Goal: Information Seeking & Learning: Learn about a topic

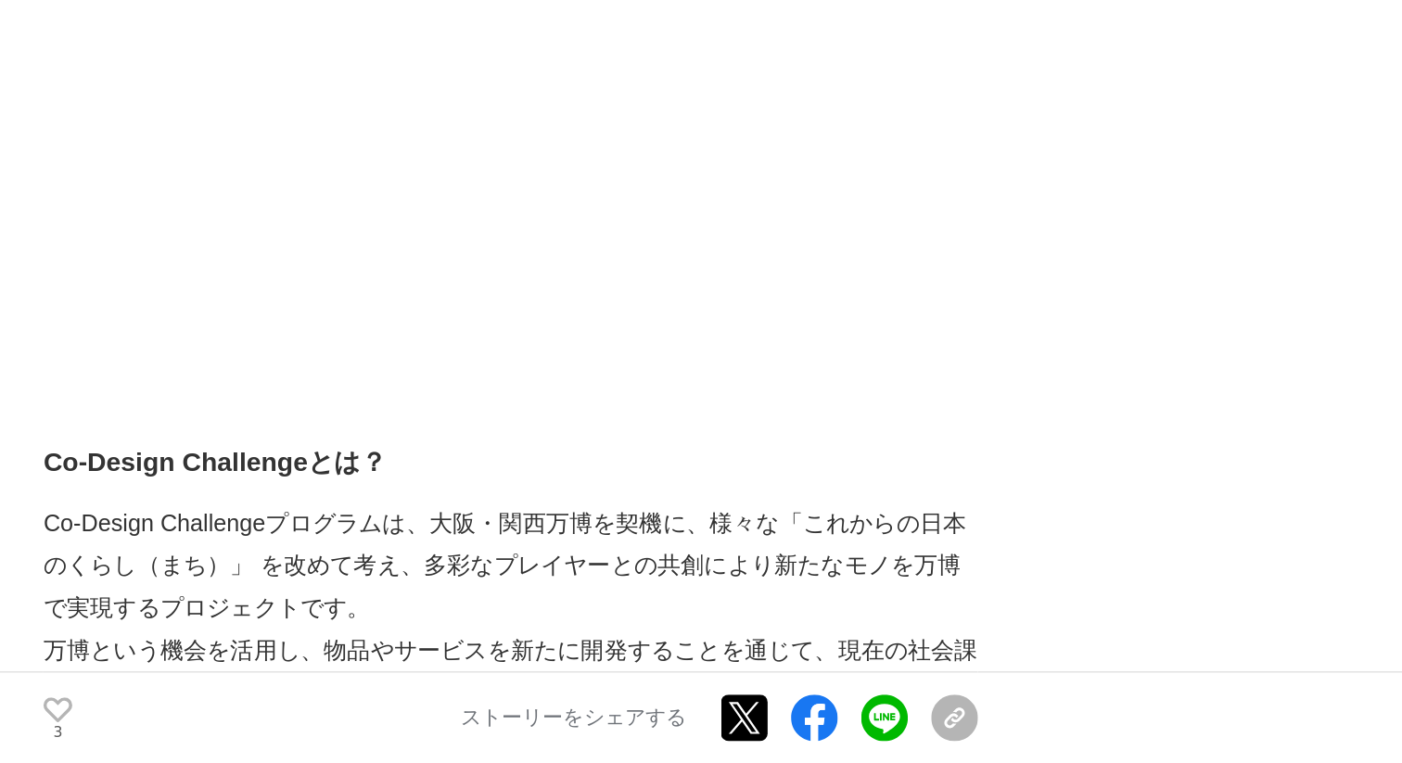
scroll to position [10687, 0]
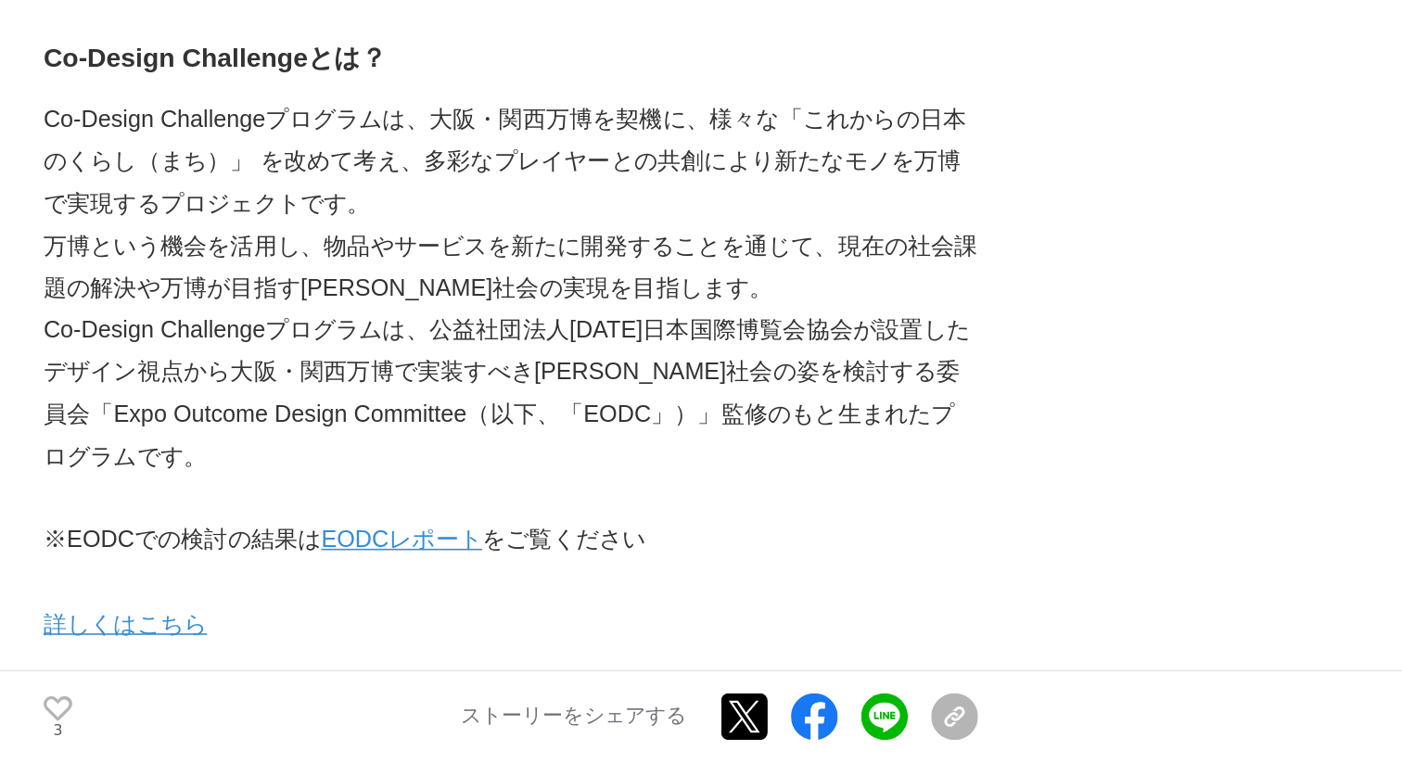
click at [406, 613] on link "EODCレポート" at bounding box center [437, 621] width 102 height 16
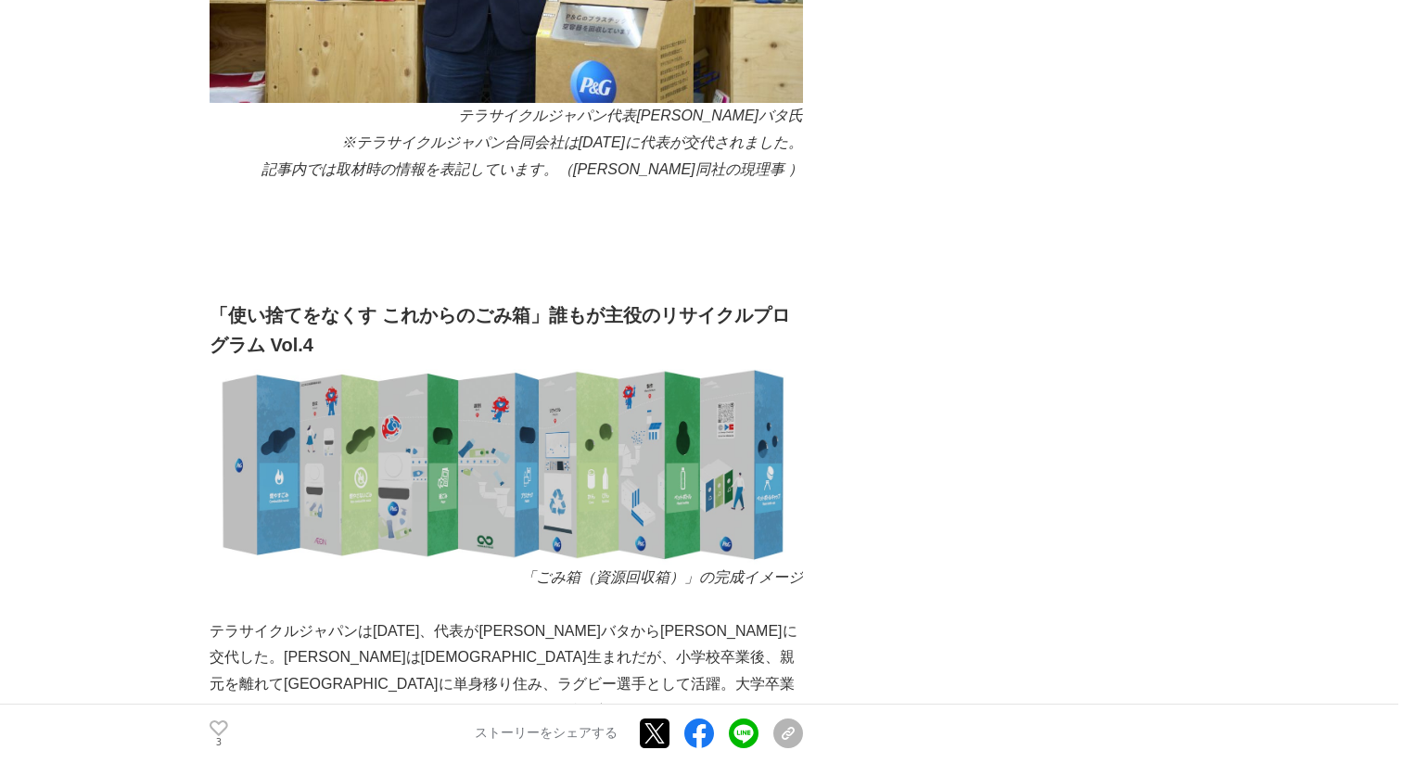
scroll to position [7982, 0]
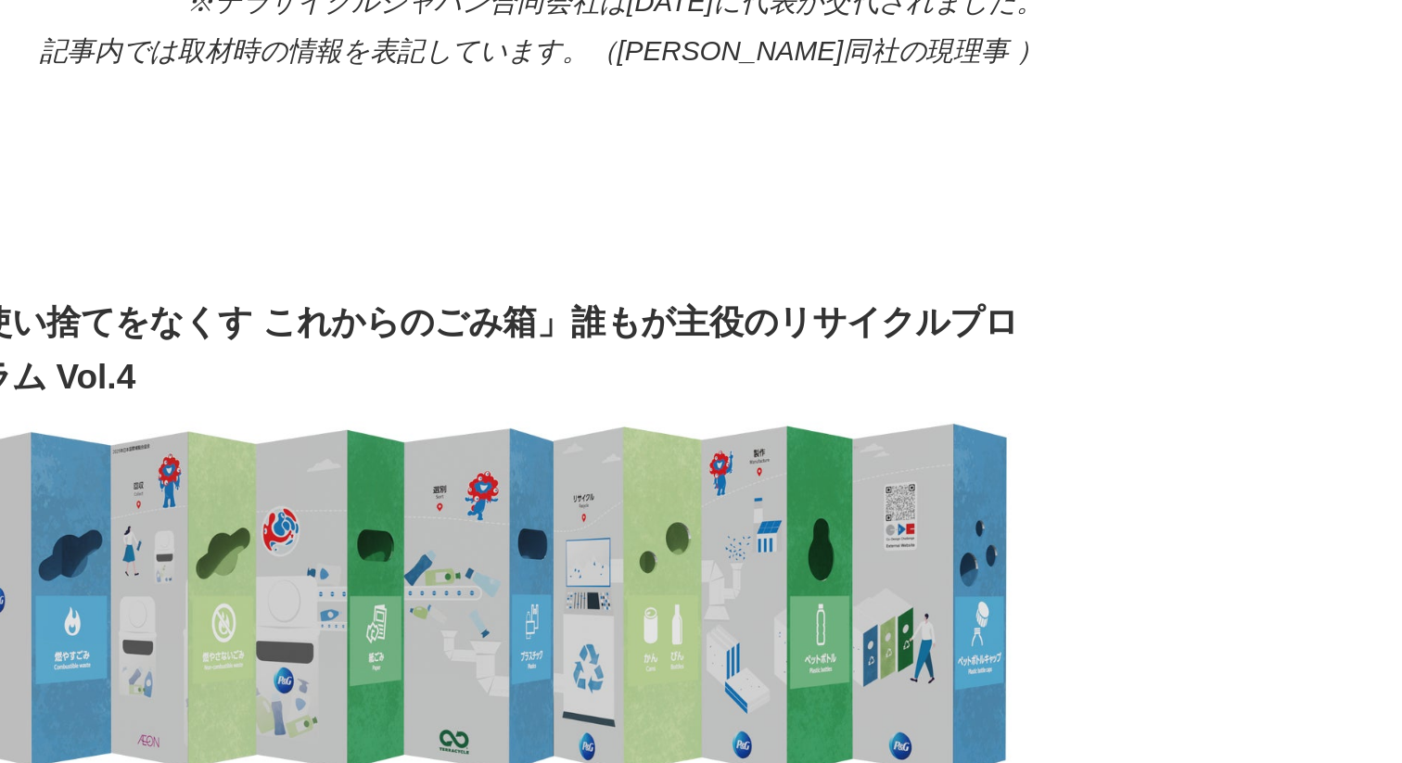
click at [515, 427] on img at bounding box center [506, 493] width 593 height 196
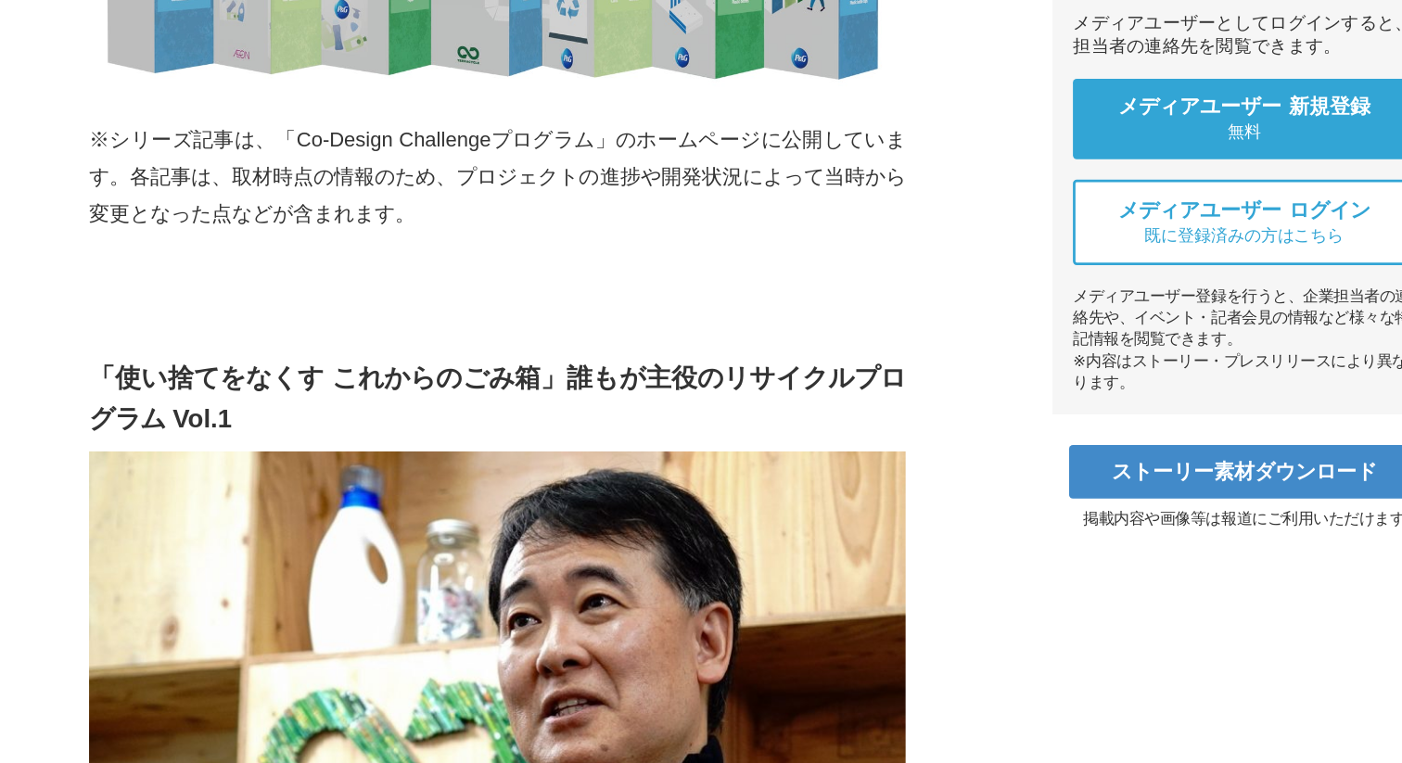
scroll to position [0, 0]
